Goal: Task Accomplishment & Management: Manage account settings

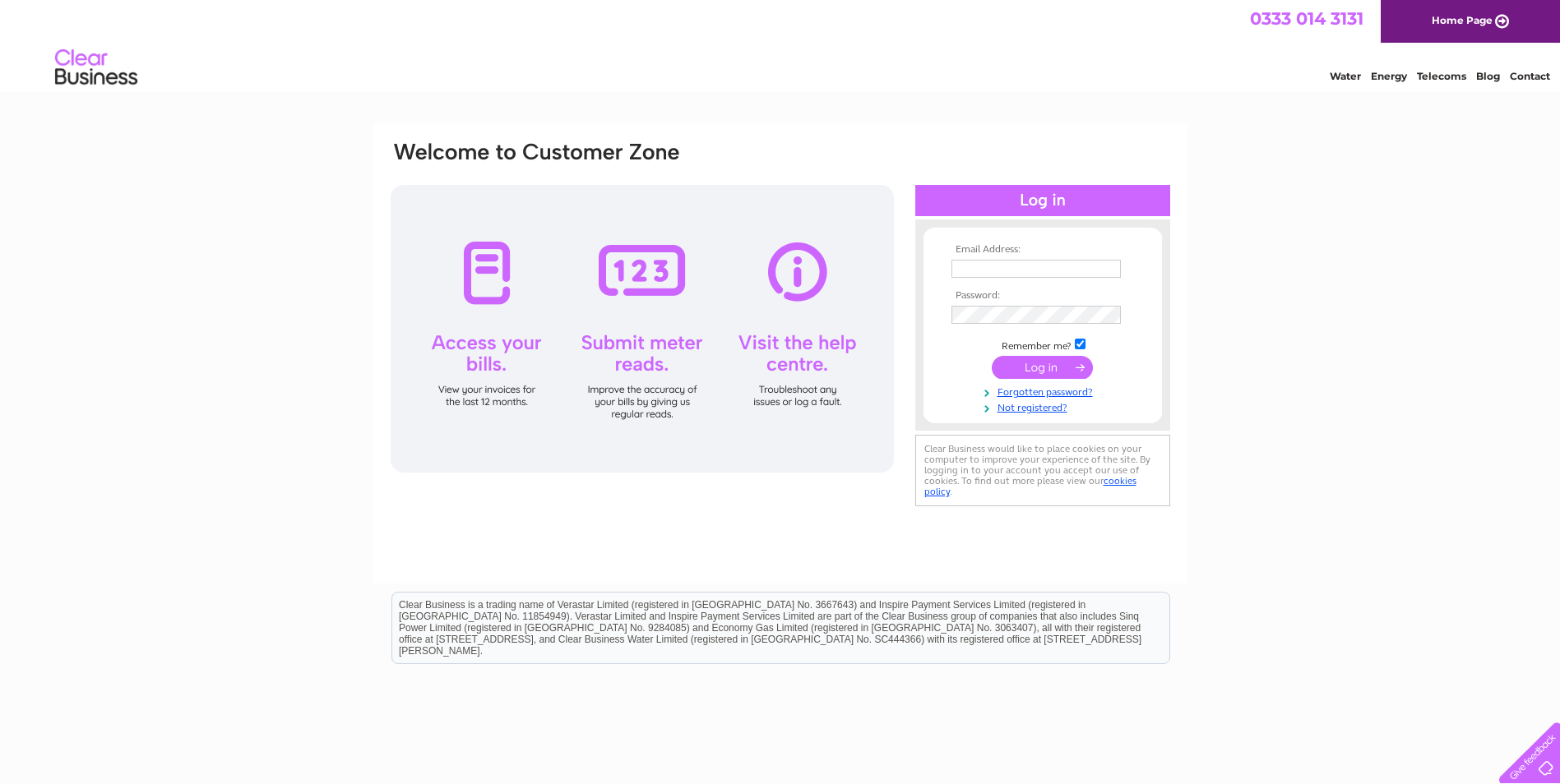
type input "lana.snailham@nippongases.com"
click at [1043, 367] on input "submit" at bounding box center [1043, 367] width 101 height 23
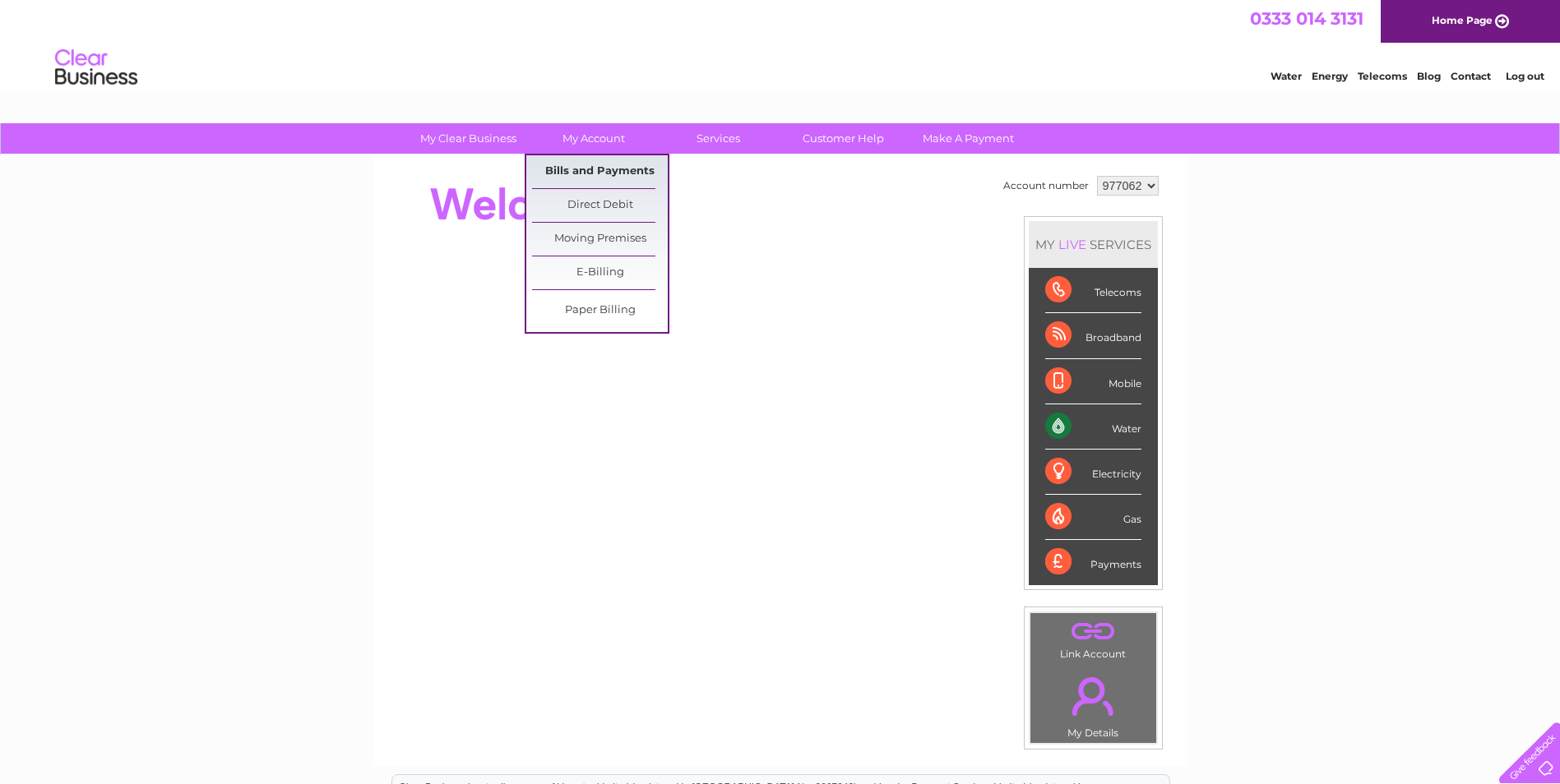
click at [575, 174] on link "Bills and Payments" at bounding box center [599, 172] width 135 height 33
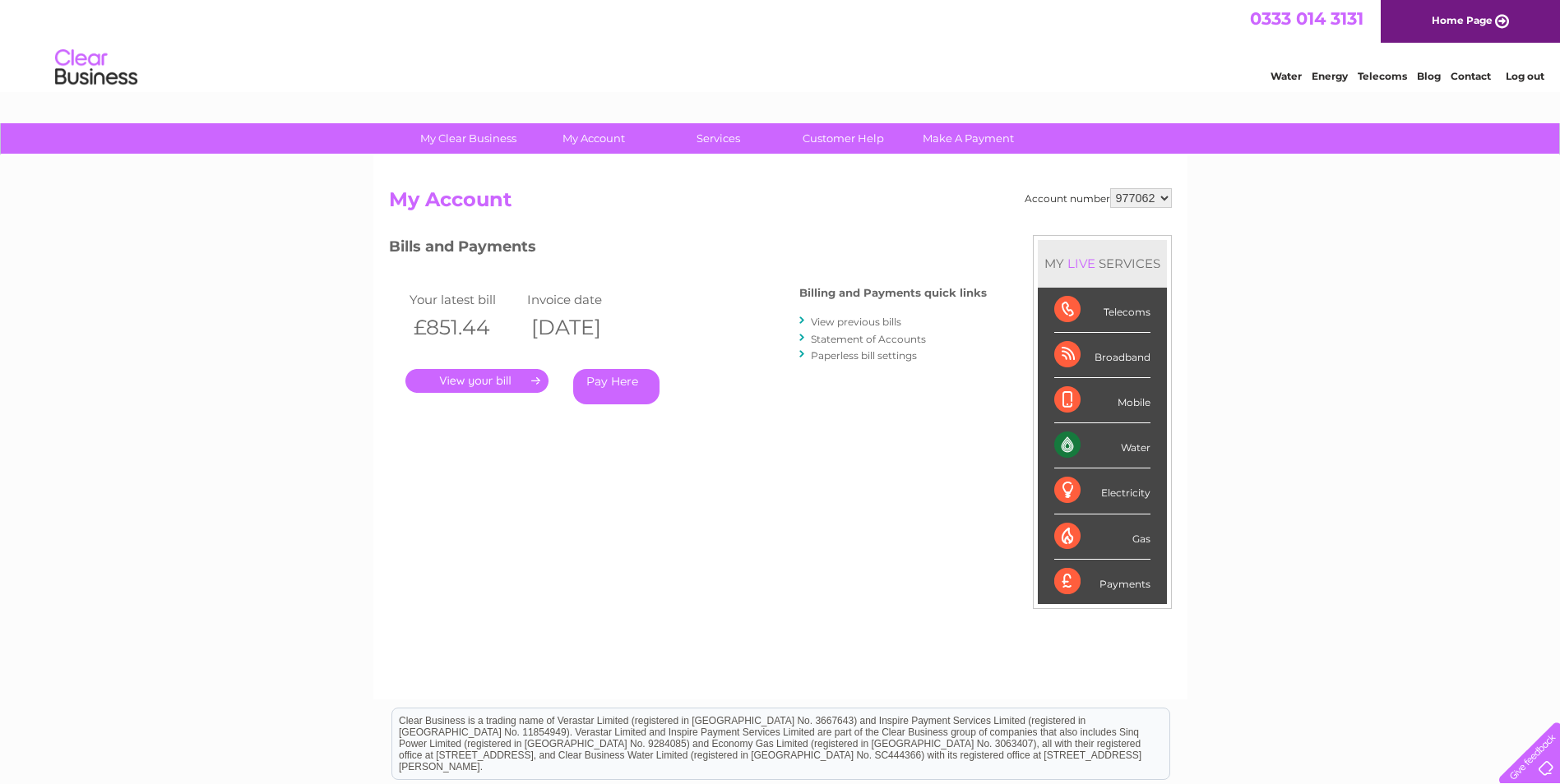
click at [506, 381] on link "." at bounding box center [477, 381] width 143 height 24
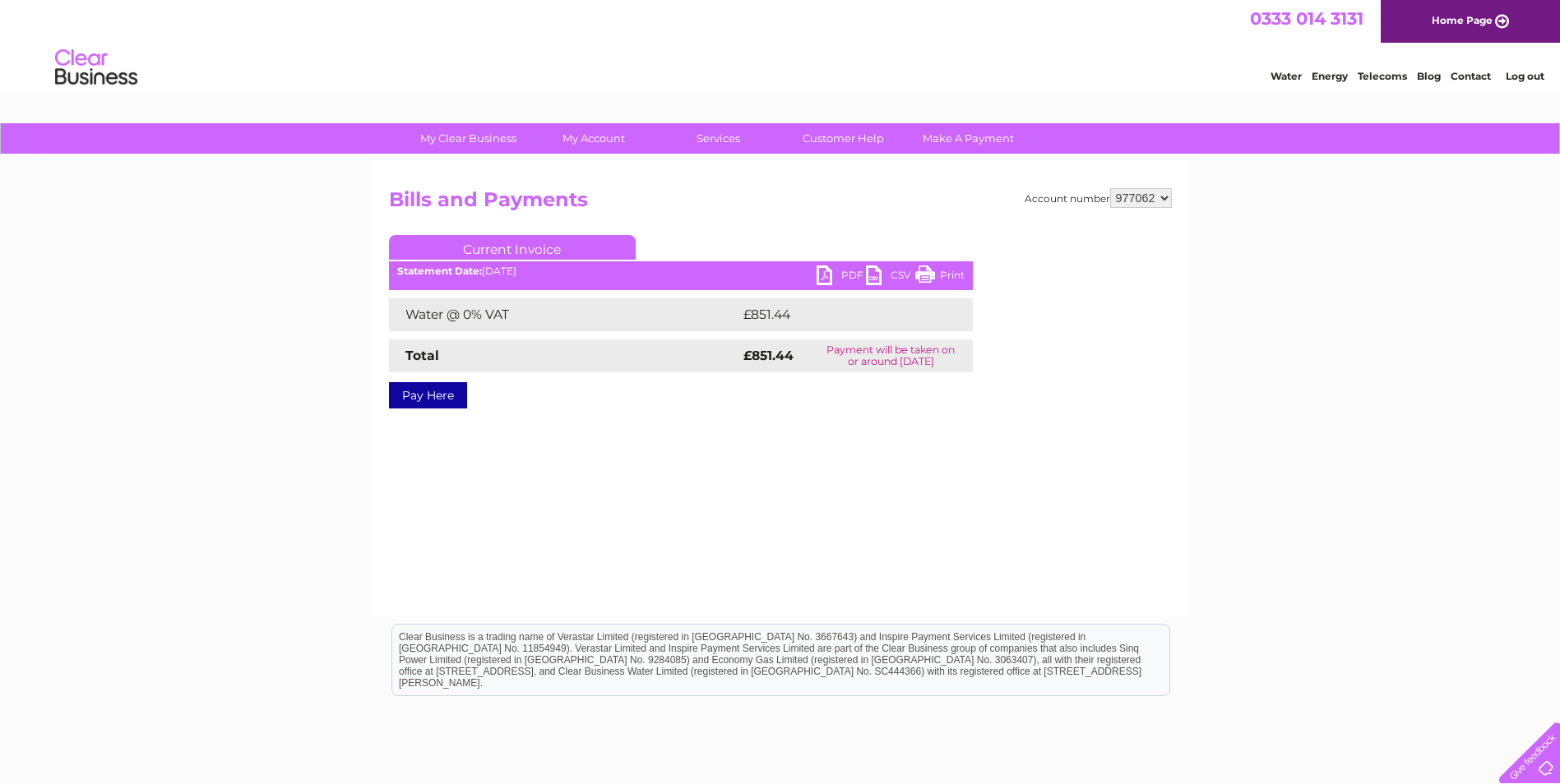
click at [850, 275] on link "PDF" at bounding box center [841, 278] width 50 height 24
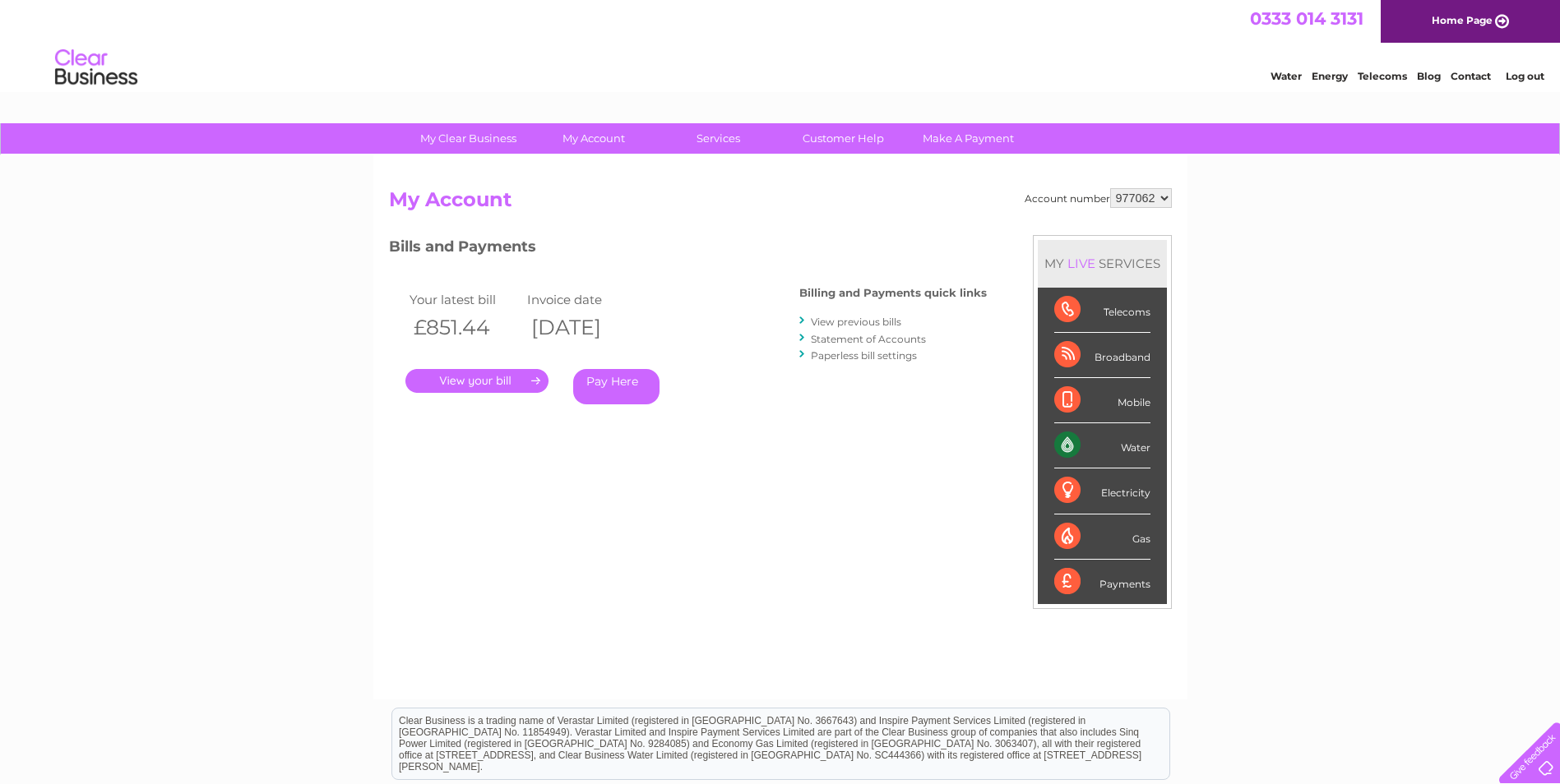
click at [823, 323] on link "View previous bills" at bounding box center [856, 321] width 90 height 12
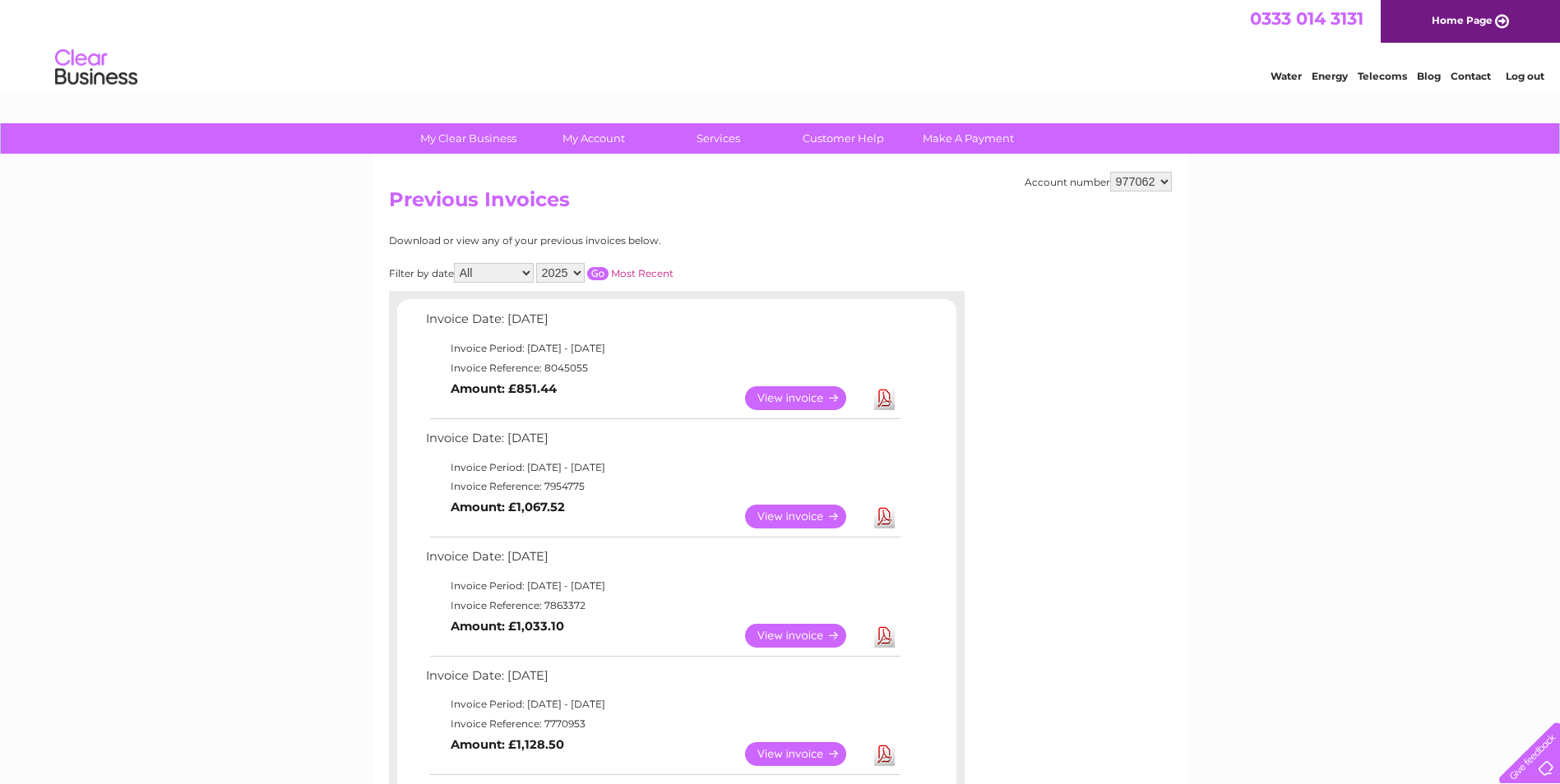
click at [1526, 74] on link "Log out" at bounding box center [1525, 75] width 39 height 12
